Goal: Book appointment/travel/reservation

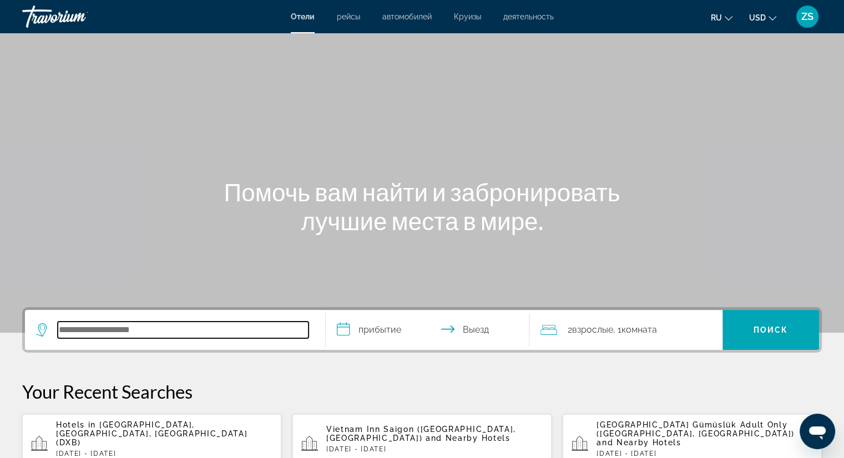
click at [278, 332] on input "Search hotel destination" at bounding box center [183, 330] width 251 height 17
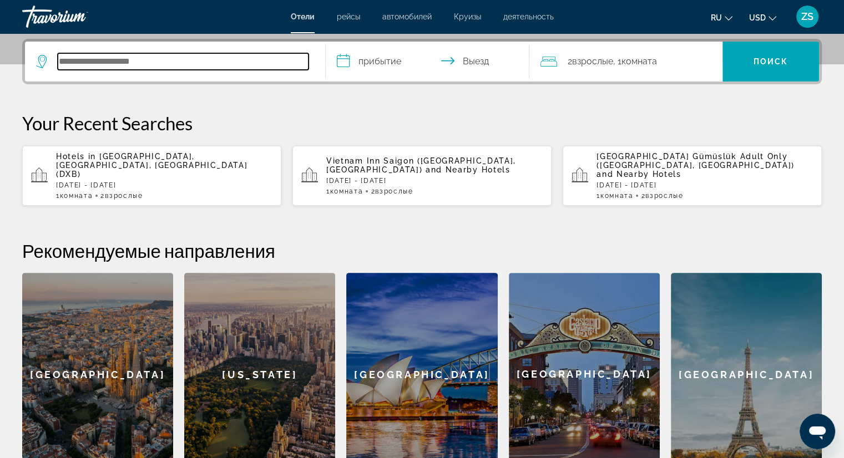
scroll to position [271, 0]
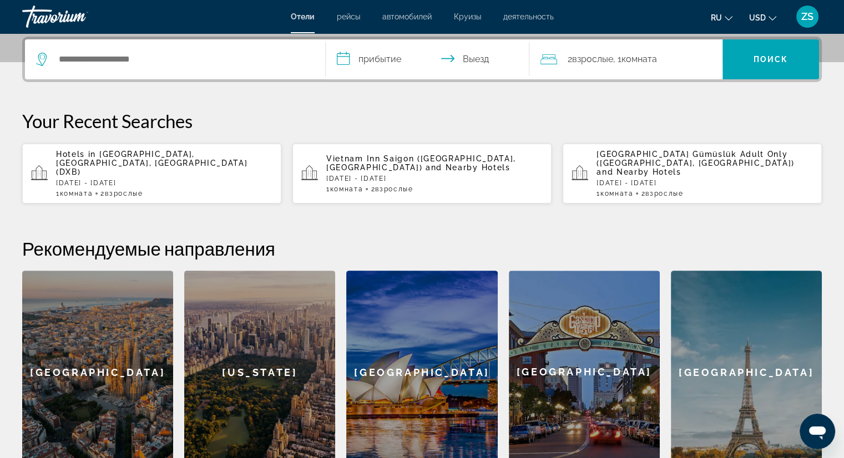
click at [159, 190] on div "1 Комната номера 2 Взрослый Взрослые" at bounding box center [164, 194] width 216 height 8
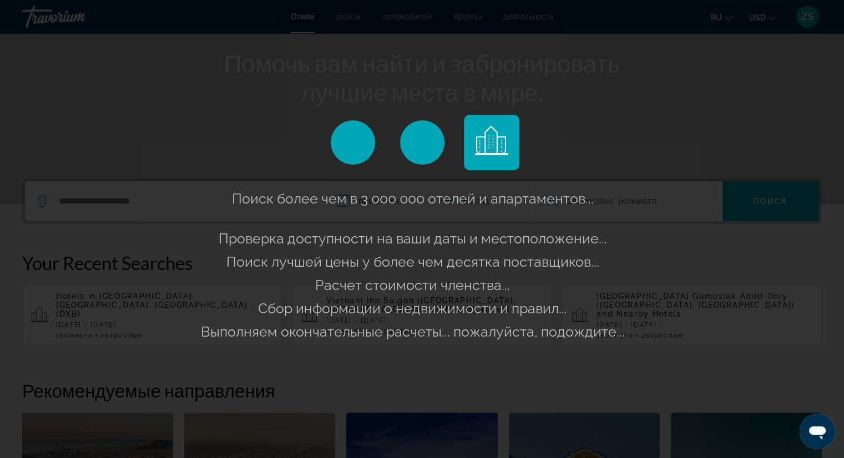
scroll to position [128, 0]
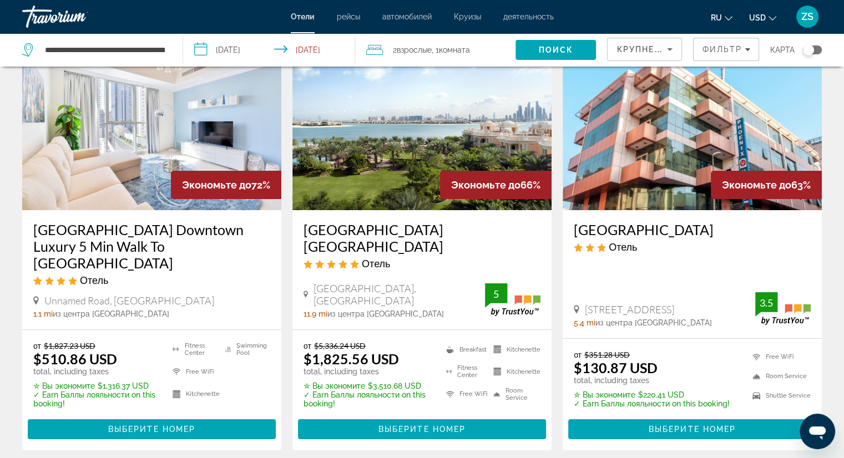
scroll to position [111, 0]
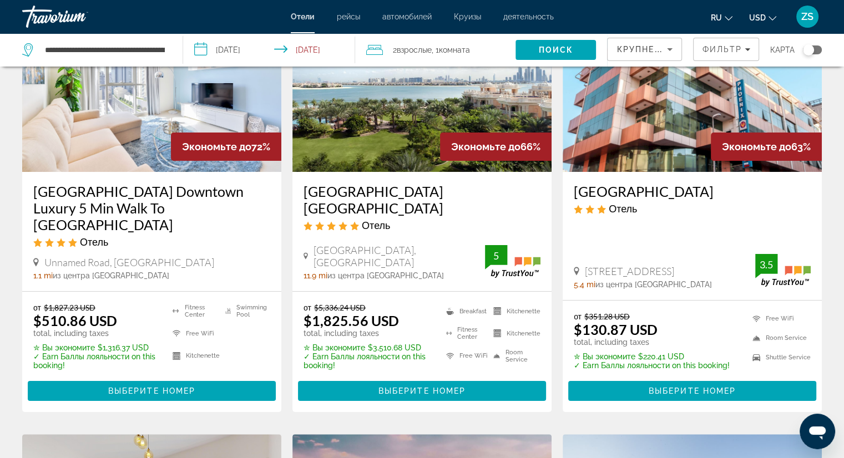
click at [639, 124] on img "Main content" at bounding box center [691, 82] width 259 height 177
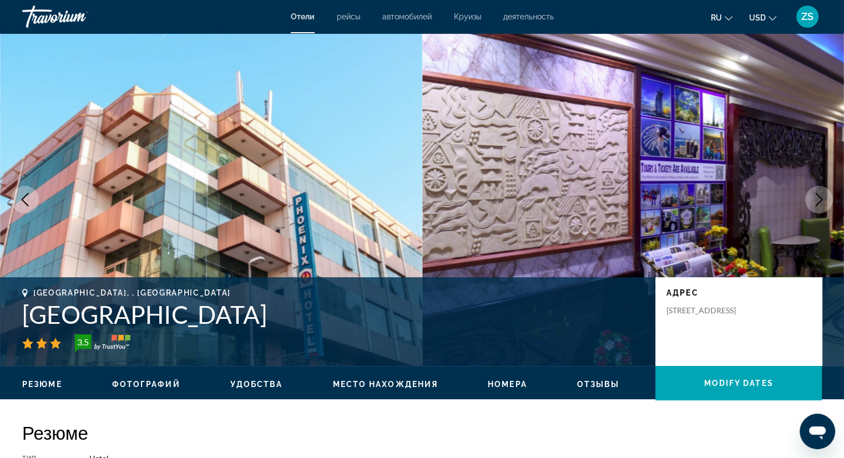
click at [351, 17] on span "рейсы" at bounding box center [348, 16] width 23 height 9
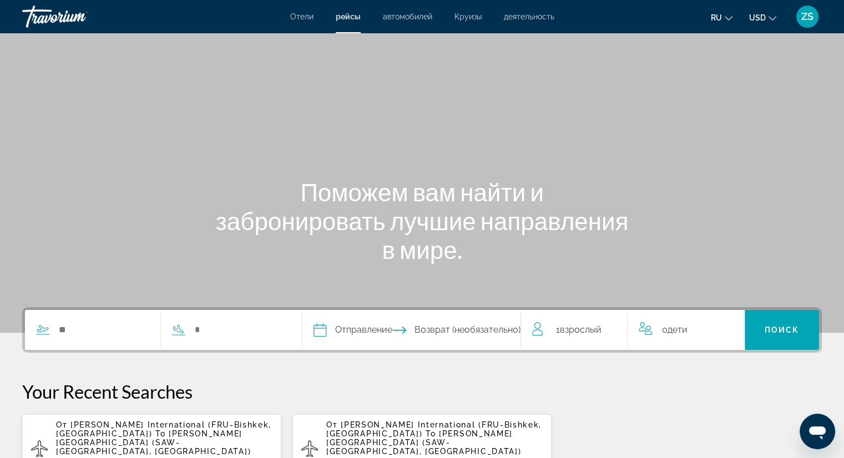
click at [424, 18] on span "автомобилей" at bounding box center [407, 16] width 49 height 9
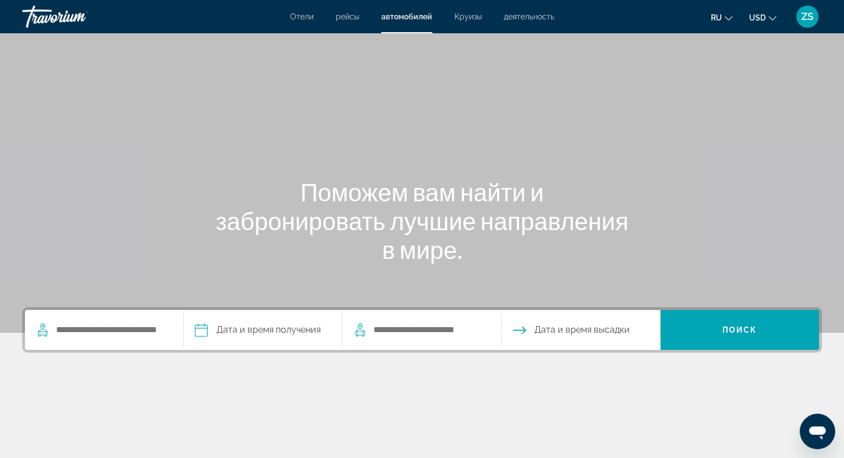
click at [466, 19] on span "Круизы" at bounding box center [467, 16] width 27 height 9
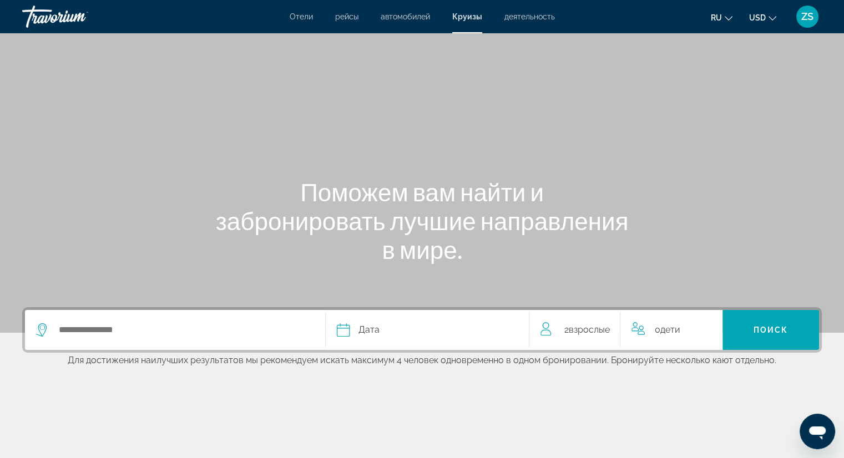
click at [512, 18] on span "деятельность" at bounding box center [529, 16] width 50 height 9
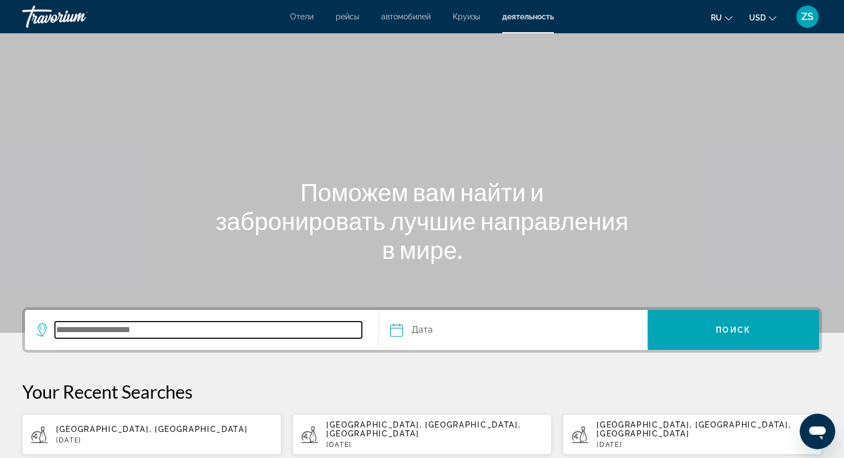
click at [205, 322] on input "Search destination" at bounding box center [208, 330] width 307 height 17
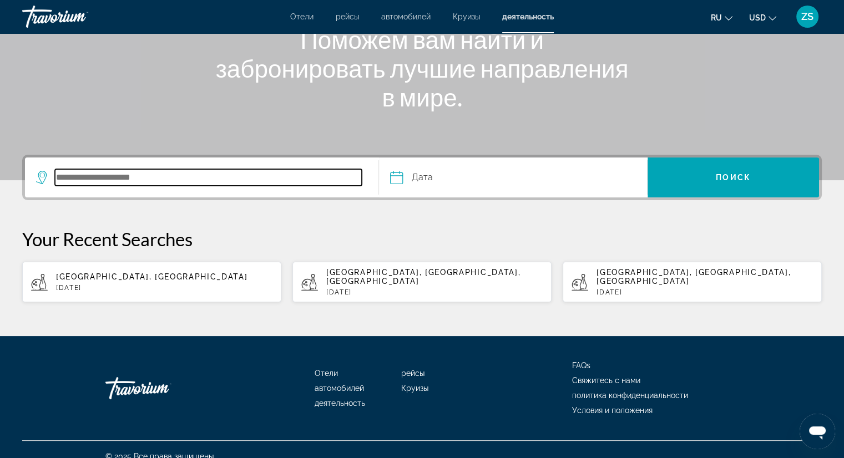
scroll to position [157, 0]
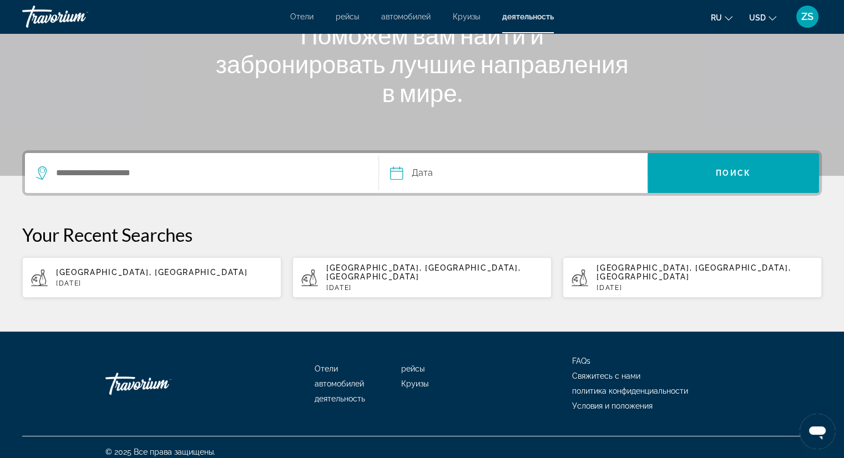
click at [379, 284] on p "Tue, 04 Nov" at bounding box center [434, 288] width 216 height 8
type input "**********"
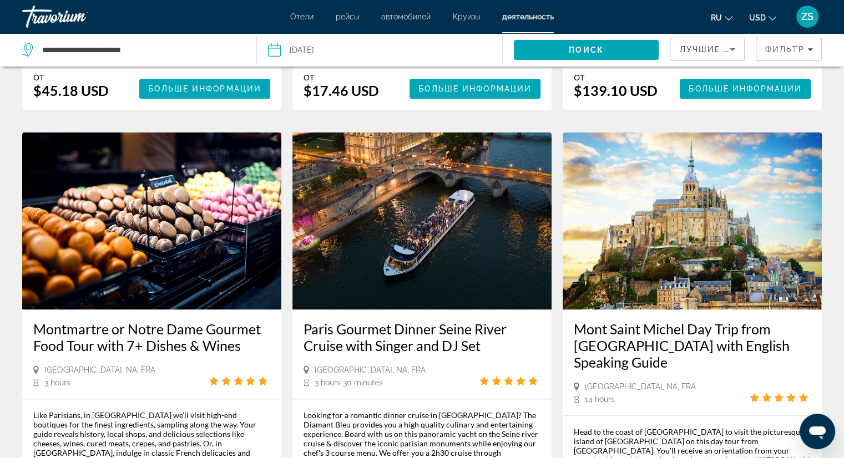
scroll to position [1442, 0]
